Goal: Task Accomplishment & Management: Manage account settings

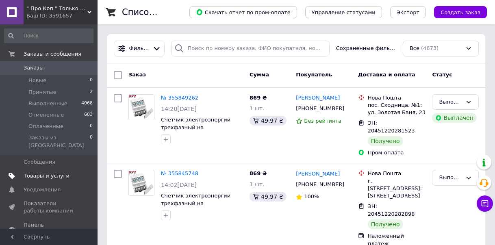
click at [41, 172] on span "Товары и услуги" at bounding box center [47, 175] width 46 height 7
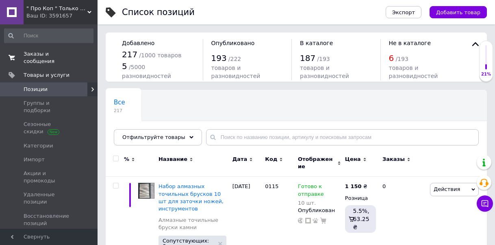
click at [37, 57] on span "Заказы и сообщения" at bounding box center [50, 57] width 52 height 15
